Goal: Transaction & Acquisition: Purchase product/service

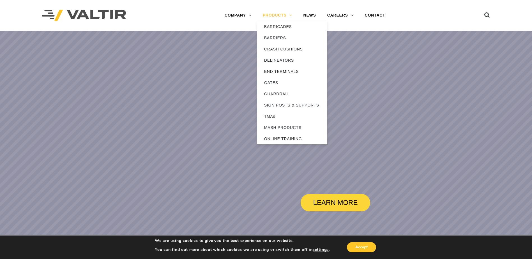
click at [280, 15] on link "PRODUCTS" at bounding box center [277, 15] width 41 height 11
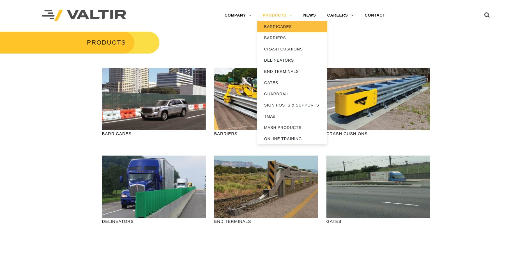
click at [283, 29] on link "BARRICADES" at bounding box center [292, 26] width 70 height 11
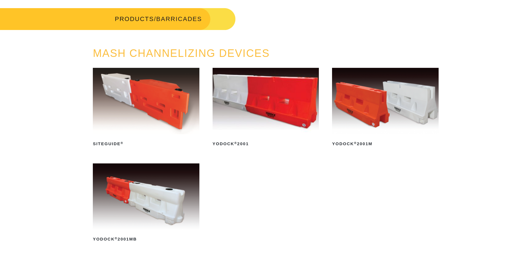
scroll to position [56, 0]
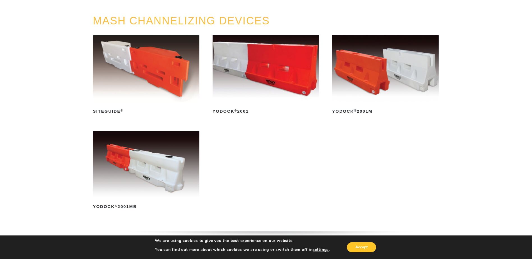
click at [246, 67] on img at bounding box center [266, 68] width 107 height 66
